Goal: Task Accomplishment & Management: Use online tool/utility

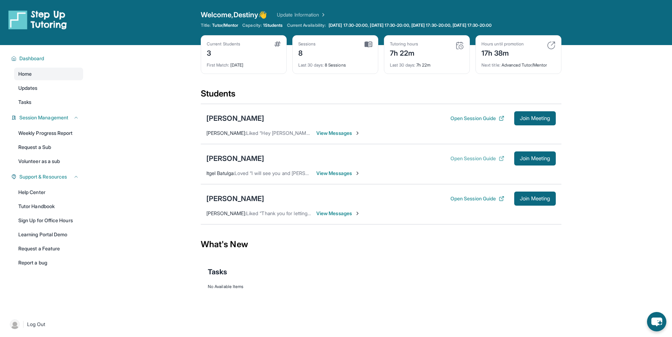
click at [464, 156] on button "Open Session Guide" at bounding box center [477, 158] width 54 height 7
click at [165, 272] on main "Current Students 3 First Match : [DATE] Sessions 8 Last 30 days : 8 Sessions Tu…" at bounding box center [381, 182] width 582 height 275
click at [475, 84] on div "Current Students 3 First Match : [DATE] Sessions 8 Last 30 days : 8 Sessions Tu…" at bounding box center [381, 61] width 361 height 53
click at [537, 154] on button "Join Meeting" at bounding box center [535, 158] width 42 height 14
click at [537, 159] on span "Join Meeting" at bounding box center [535, 158] width 30 height 4
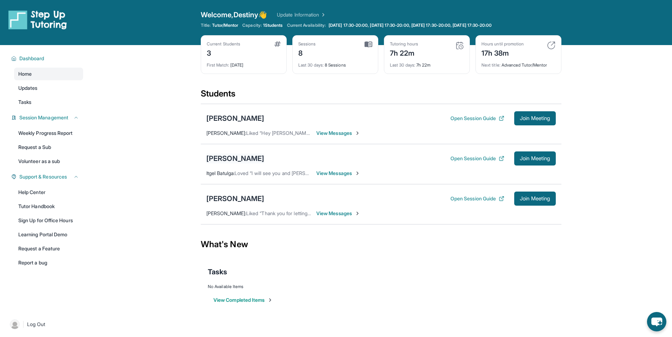
click at [221, 162] on div "[PERSON_NAME]" at bounding box center [235, 159] width 58 height 10
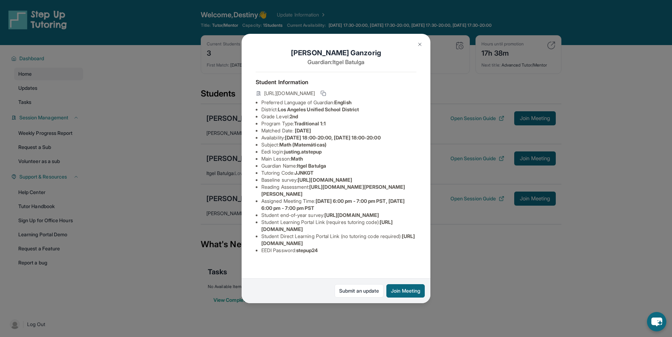
scroll to position [51, 0]
click at [480, 264] on div "[PERSON_NAME] Guardian: Itgel Batulga Student Information [URL][DOMAIN_NAME] Pr…" at bounding box center [336, 168] width 672 height 337
